Goal: Task Accomplishment & Management: Use online tool/utility

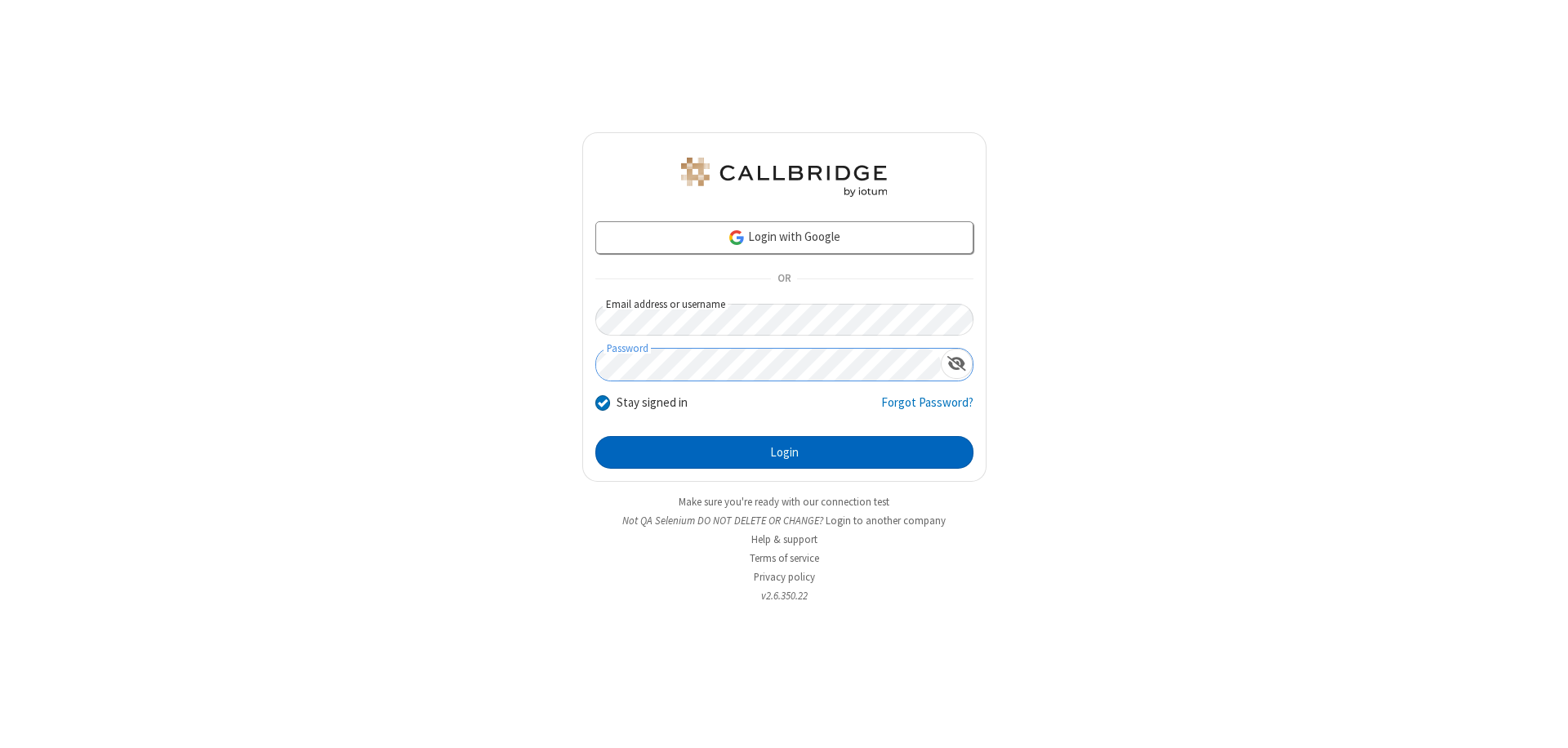
click at [784, 452] on button "Login" at bounding box center [784, 452] width 378 height 33
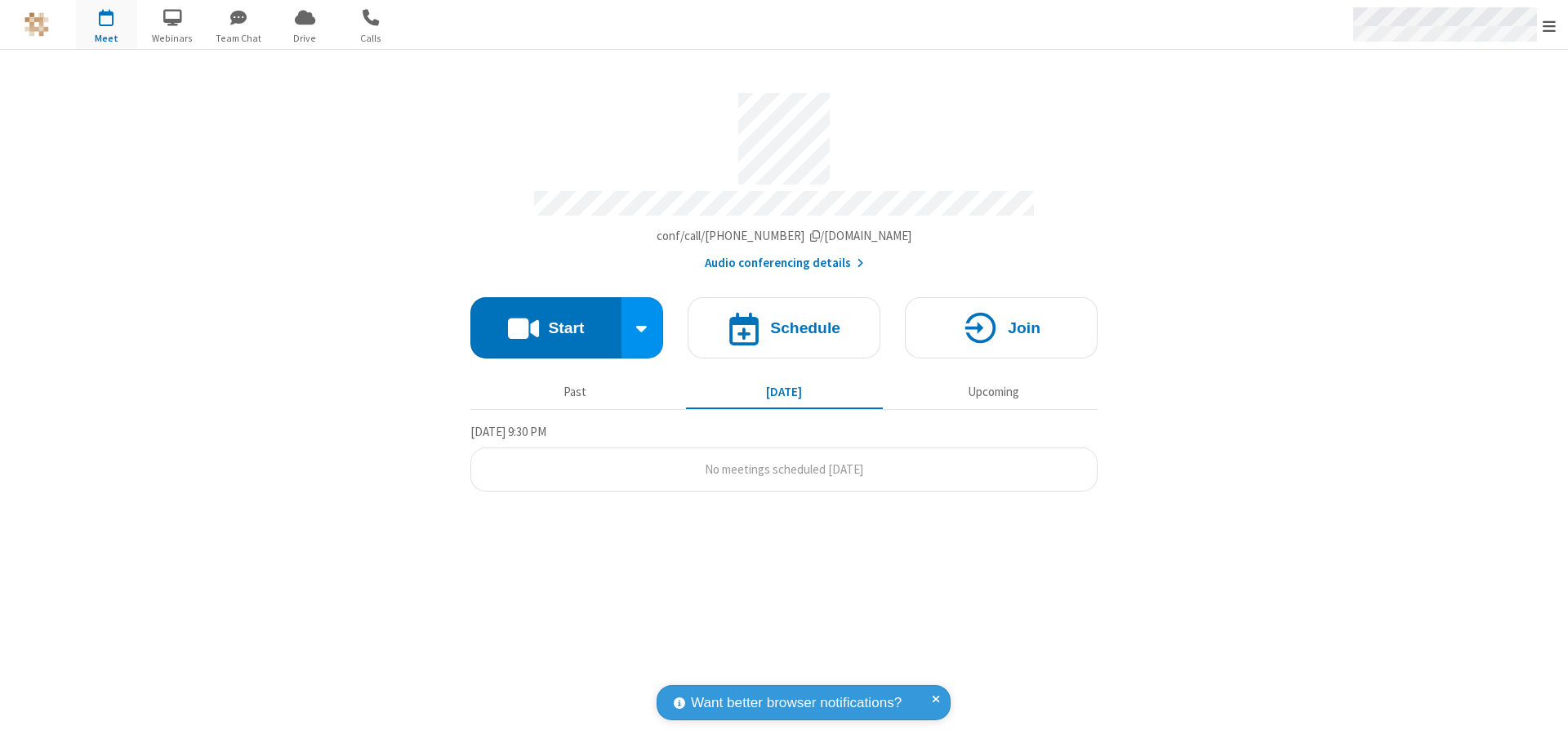
click at [1549, 25] on span "Open menu" at bounding box center [1549, 26] width 13 height 16
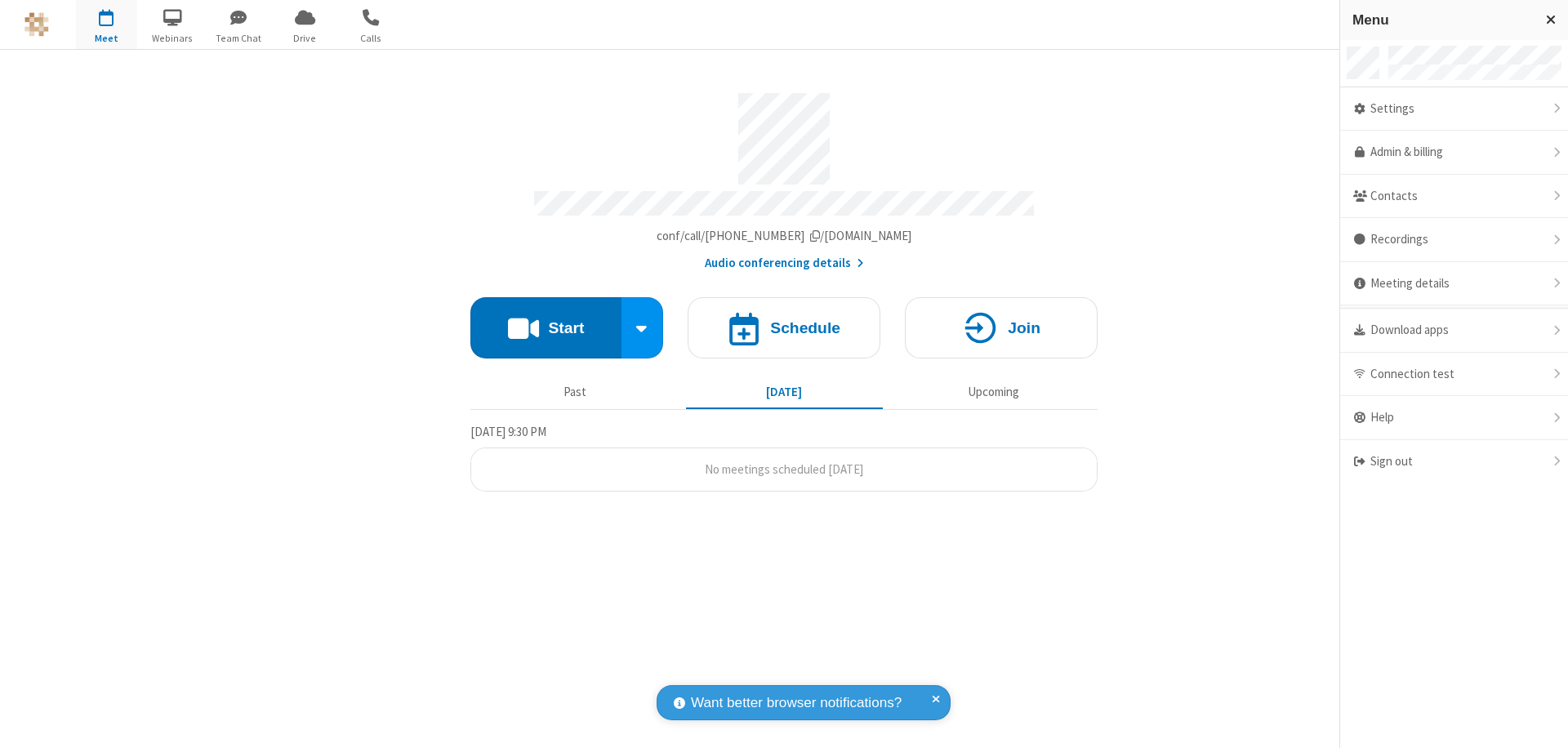
click at [106, 25] on span "button" at bounding box center [106, 17] width 61 height 28
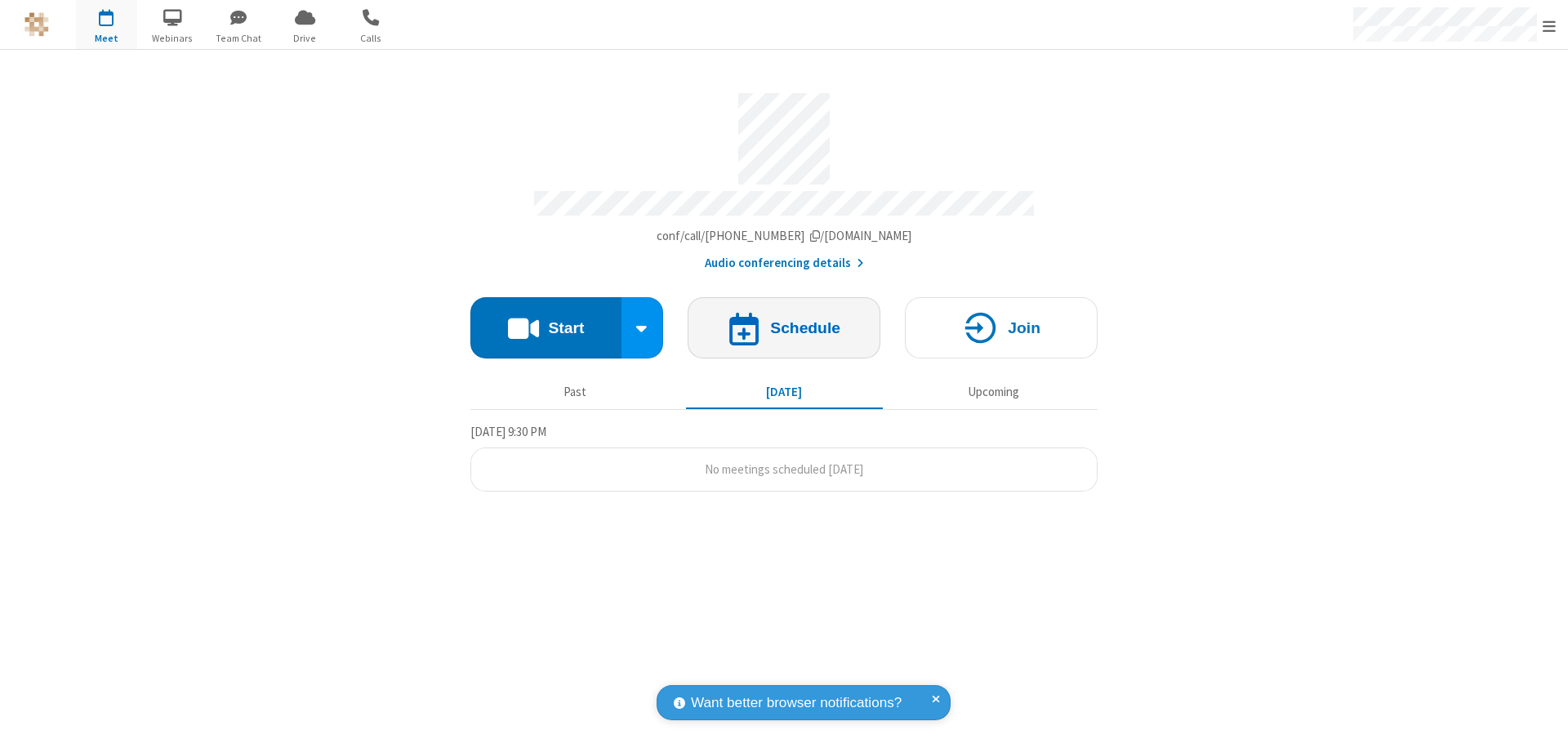
click at [784, 320] on h4 "Schedule" at bounding box center [805, 328] width 70 height 16
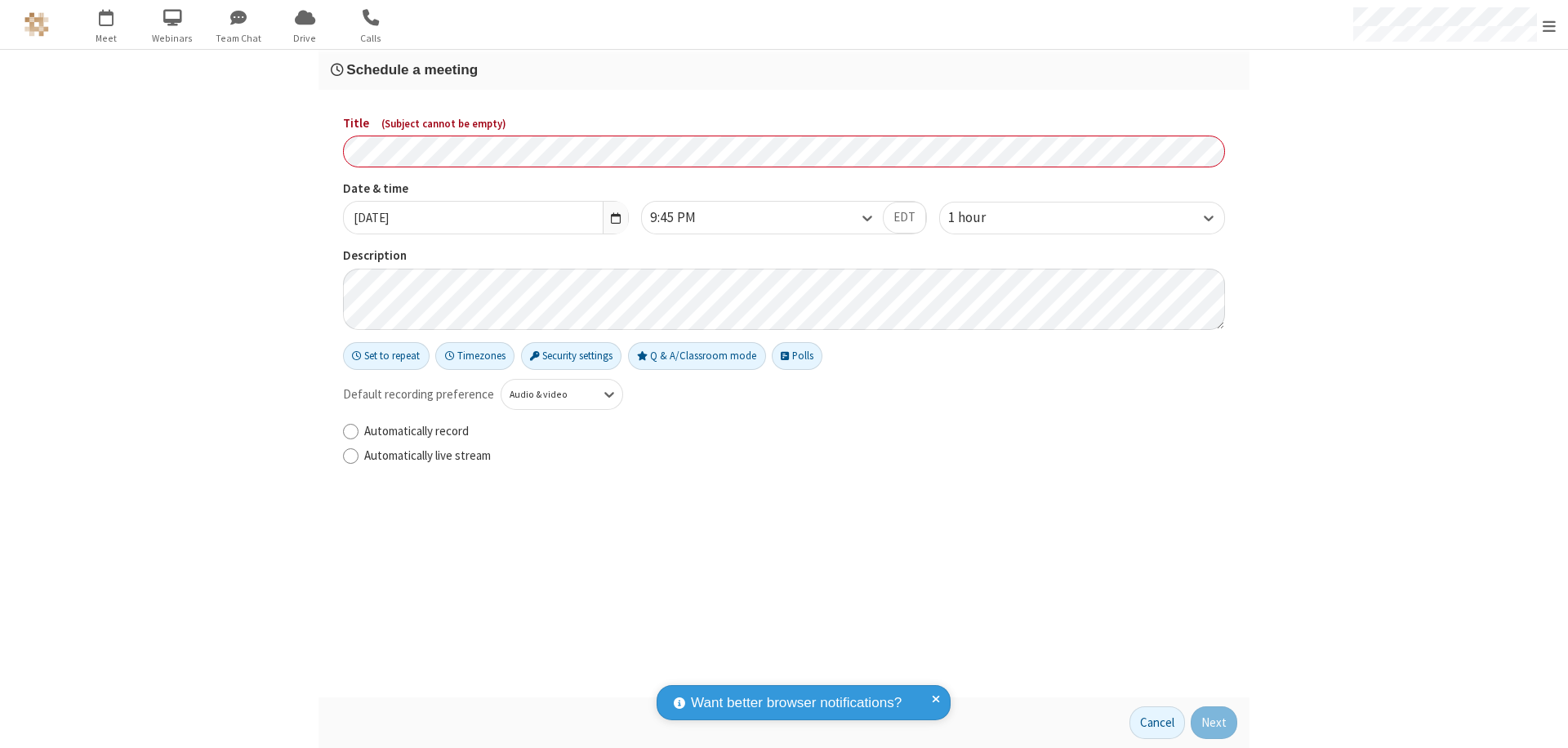
click at [784, 69] on h3 "Schedule a meeting" at bounding box center [784, 69] width 907 height 16
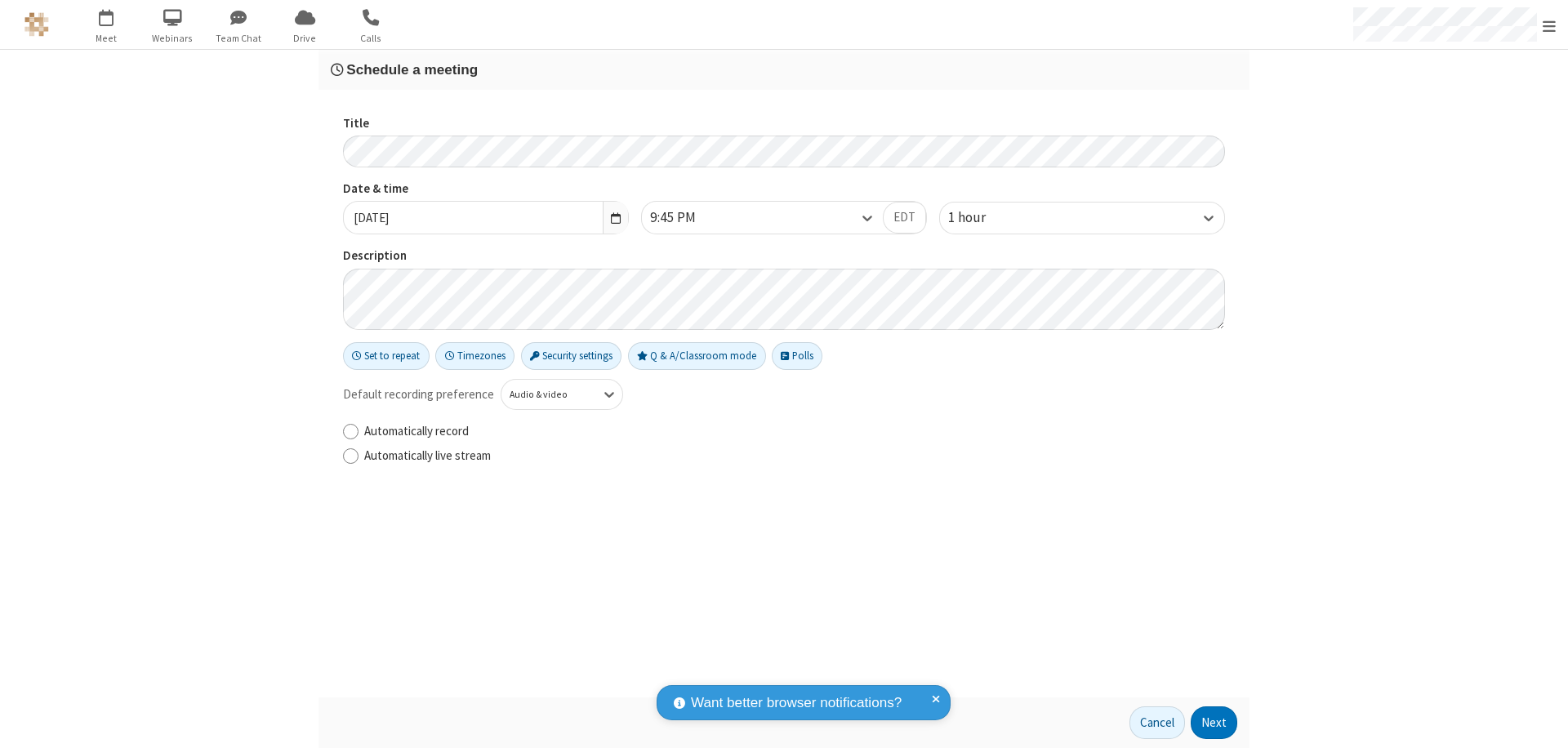
click at [1214, 723] on button "Next" at bounding box center [1213, 723] width 47 height 33
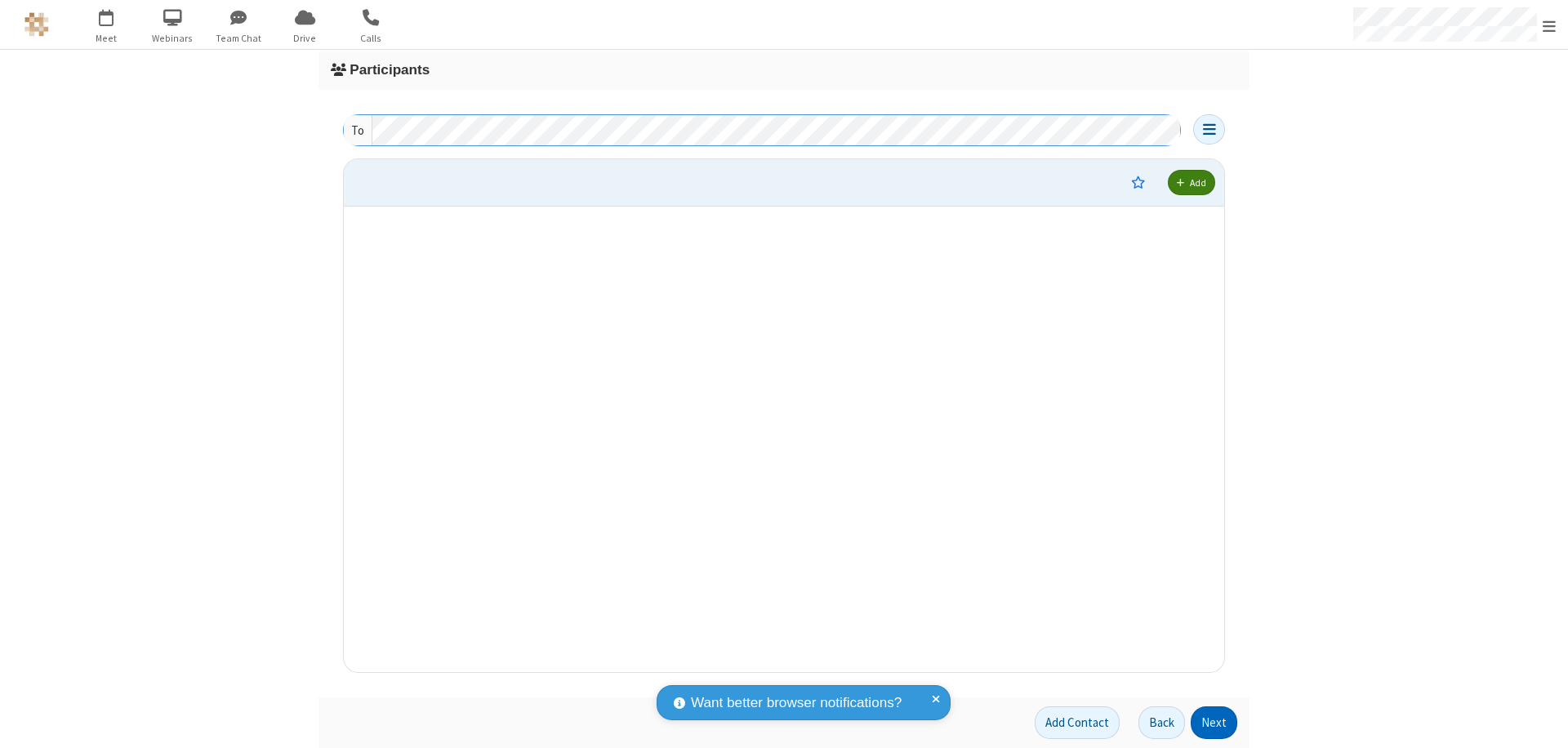
click at [1214, 723] on button "Next" at bounding box center [1213, 723] width 47 height 33
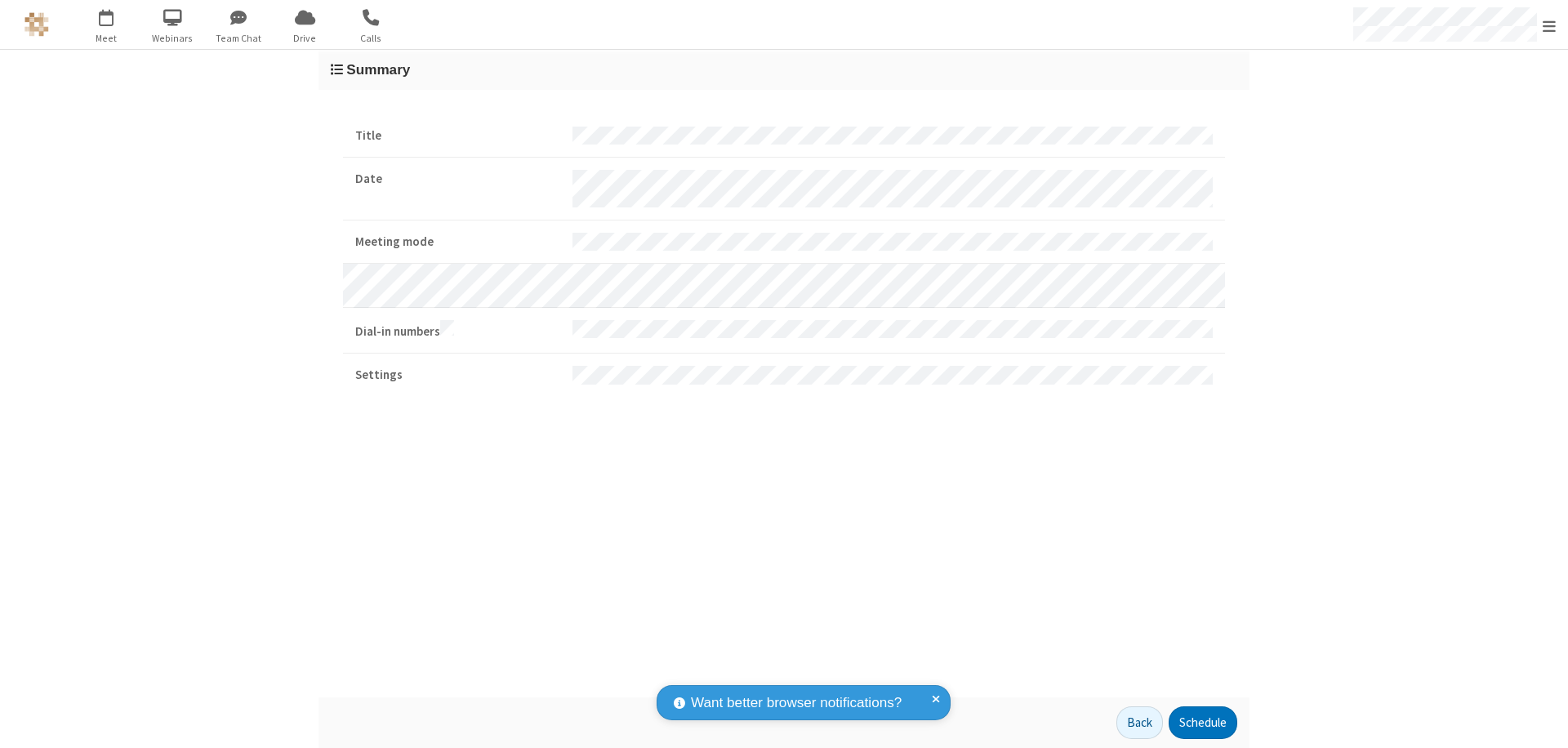
click at [1202, 723] on button "Schedule" at bounding box center [1203, 723] width 69 height 33
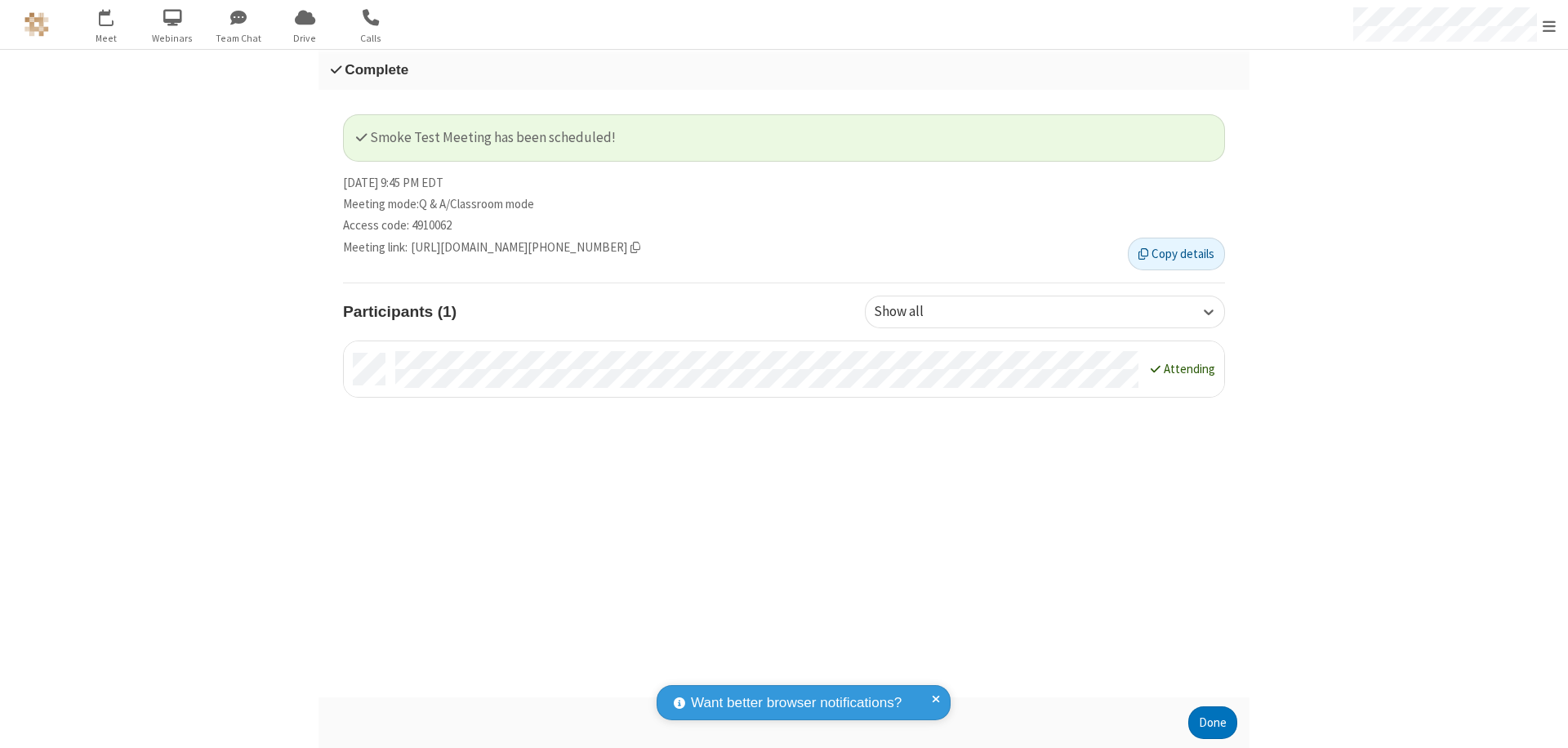
click at [1212, 723] on button "Done" at bounding box center [1212, 723] width 49 height 33
